Goal: Information Seeking & Learning: Learn about a topic

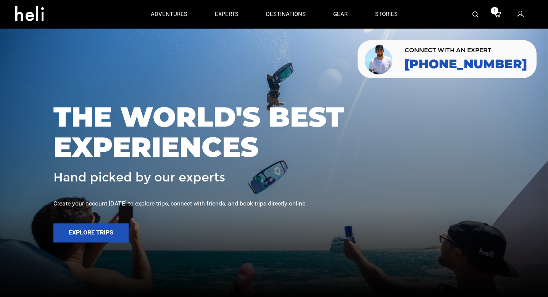
click at [473, 16] on img at bounding box center [475, 14] width 6 height 6
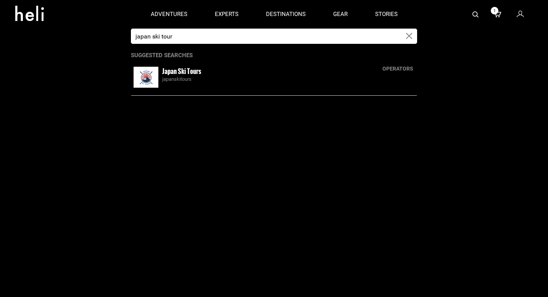
type input "japan ski tour"
click at [255, 76] on div "japanskitours" at bounding box center [288, 79] width 252 height 7
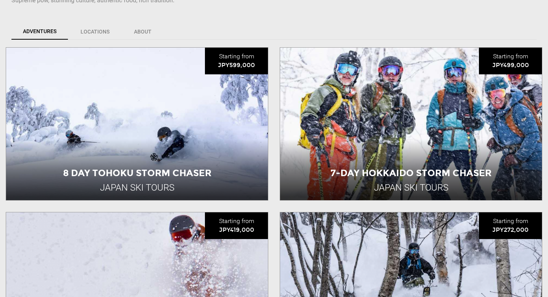
scroll to position [235, 0]
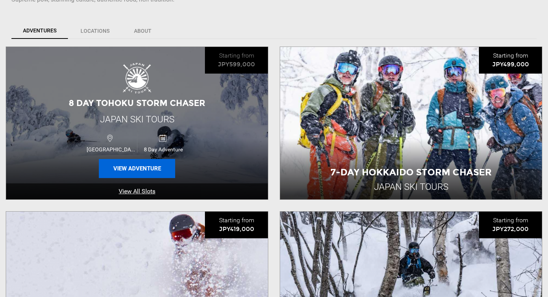
click at [149, 168] on button "View Adventure" at bounding box center [137, 168] width 76 height 19
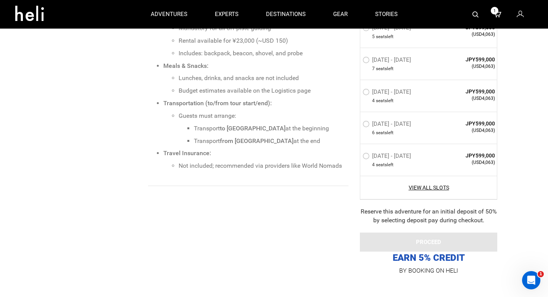
scroll to position [852, 0]
